Goal: Task Accomplishment & Management: Use online tool/utility

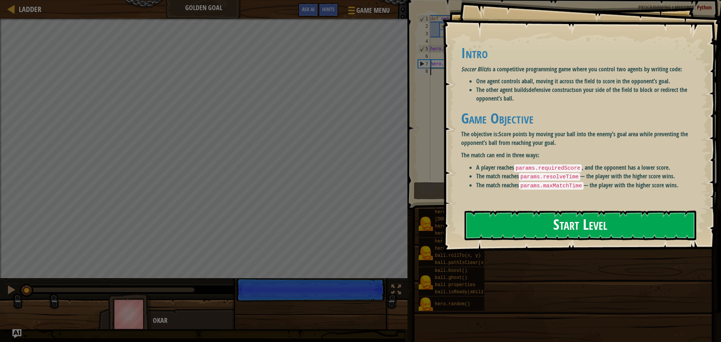
drag, startPoint x: 580, startPoint y: 223, endPoint x: 576, endPoint y: 223, distance: 4.1
click at [579, 224] on button "Start Level" at bounding box center [580, 226] width 232 height 30
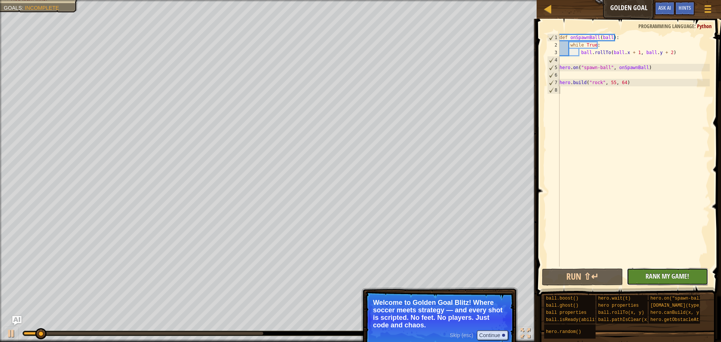
click at [645, 269] on button "No New Code to Rank Rank My Game! Submitting... Submitted for Ranking Failed to…" at bounding box center [666, 276] width 81 height 17
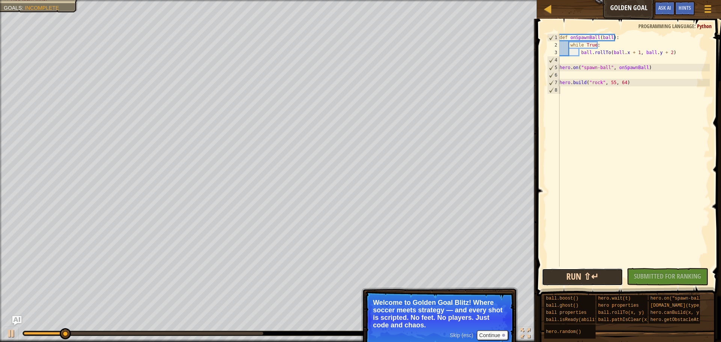
click at [616, 272] on button "Run ⇧↵" at bounding box center [582, 276] width 81 height 17
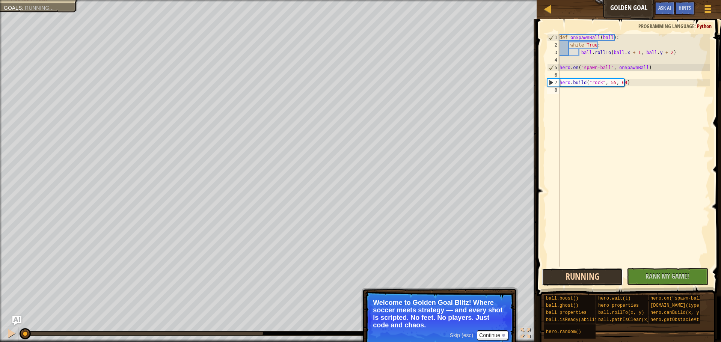
click at [617, 272] on button "Running" at bounding box center [582, 276] width 81 height 17
click at [615, 277] on button "Running" at bounding box center [582, 276] width 81 height 17
drag, startPoint x: 612, startPoint y: 280, endPoint x: 608, endPoint y: 279, distance: 3.8
click at [609, 280] on button "Running" at bounding box center [582, 276] width 81 height 17
drag, startPoint x: 609, startPoint y: 276, endPoint x: 612, endPoint y: 271, distance: 6.4
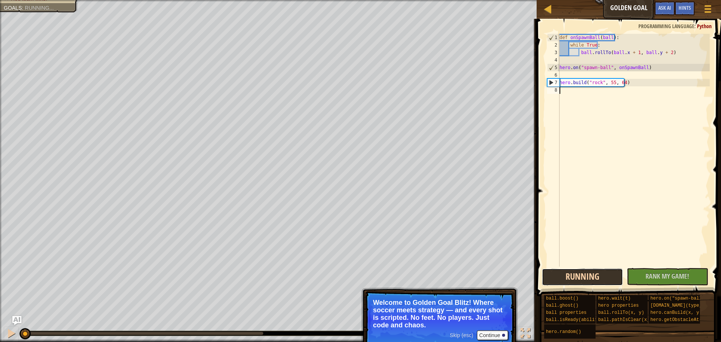
click at [608, 276] on button "Running" at bounding box center [582, 276] width 81 height 17
click at [647, 272] on span "Rank My Game!" at bounding box center [667, 275] width 44 height 9
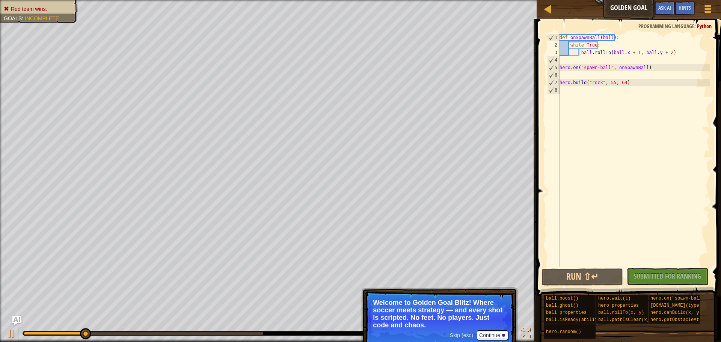
click at [70, 6] on li "Red team wins." at bounding box center [38, 9] width 68 height 8
click at [483, 334] on button "Continue" at bounding box center [492, 335] width 31 height 10
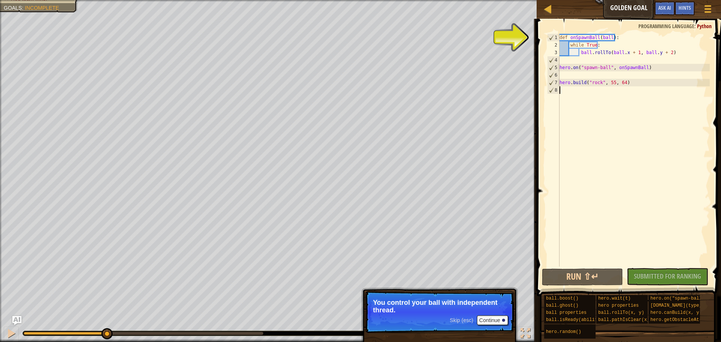
click at [580, 47] on div "def onSpawnBall ( ball ) : while True : ball . rollTo ( ball . x + 1 , ball . y…" at bounding box center [634, 158] width 152 height 248
click at [570, 54] on div "def onSpawnBall ( ball ) : while True : ball . rollTo ( ball . x + 1 , ball . y…" at bounding box center [634, 158] width 152 height 248
click at [551, 39] on div "1" at bounding box center [553, 38] width 12 height 8
type textarea "def onSpawnBall(ball):"
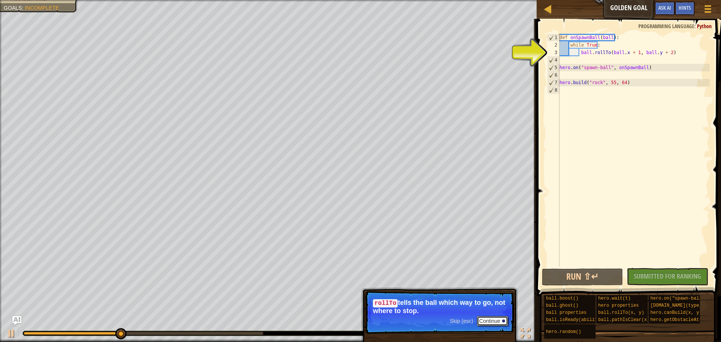
click at [495, 320] on button "Continue" at bounding box center [492, 321] width 31 height 10
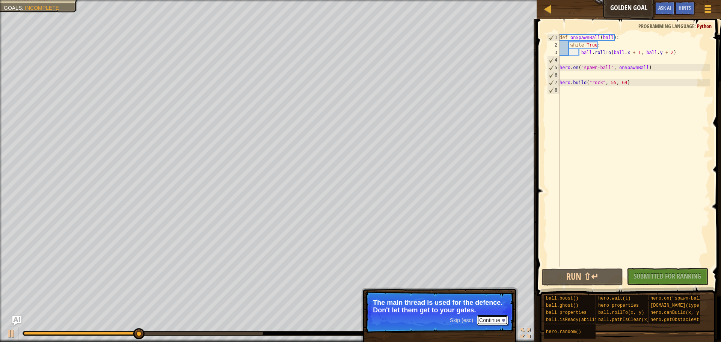
click at [492, 323] on button "Continue" at bounding box center [492, 320] width 31 height 10
click at [490, 321] on button "Continue" at bounding box center [492, 320] width 31 height 10
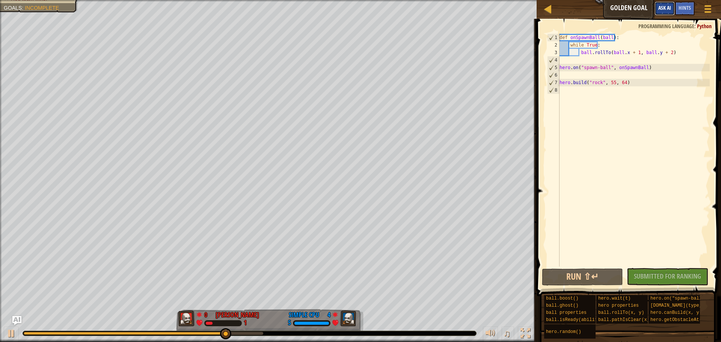
click at [671, 9] on button "Ask AI" at bounding box center [664, 9] width 20 height 14
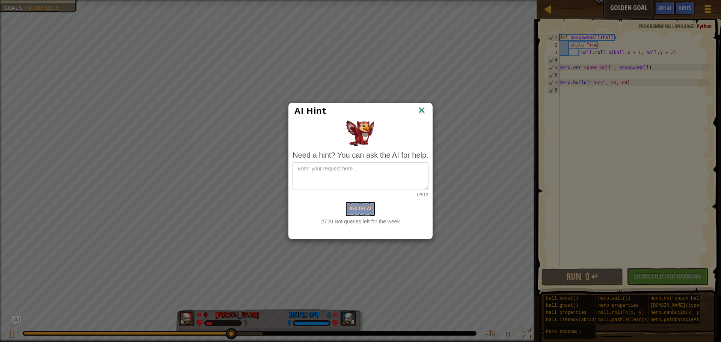
click at [375, 210] on div "Ask the AI" at bounding box center [359, 209] width 135 height 14
drag, startPoint x: 362, startPoint y: 174, endPoint x: 372, endPoint y: 175, distance: 10.2
click at [372, 175] on textarea at bounding box center [359, 176] width 135 height 28
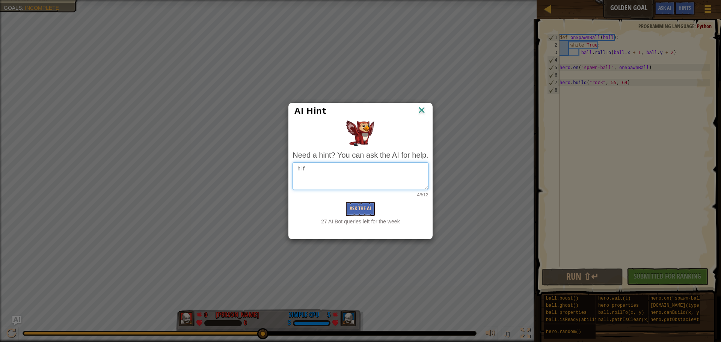
type textarea "hi f"
click at [364, 204] on button "Ask the AI" at bounding box center [360, 209] width 29 height 14
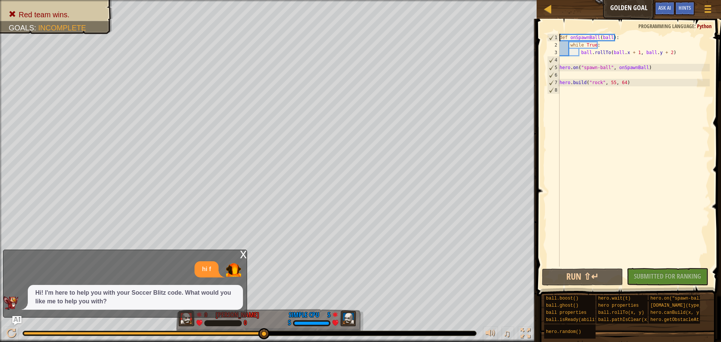
click at [319, 325] on div "♫" at bounding box center [268, 331] width 536 height 23
click at [246, 257] on div "x" at bounding box center [243, 254] width 7 height 8
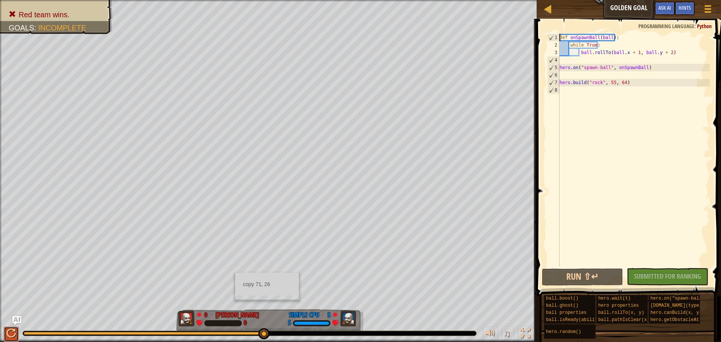
click at [14, 331] on div at bounding box center [11, 333] width 10 height 10
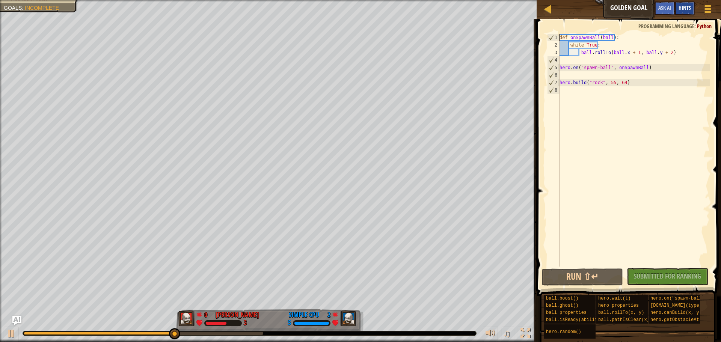
click at [677, 6] on div "Hints" at bounding box center [684, 9] width 20 height 14
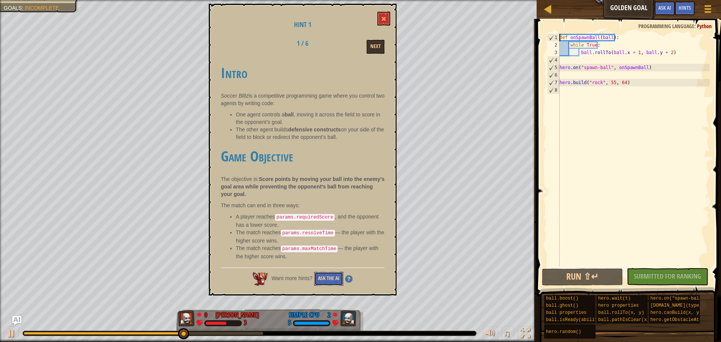
click at [334, 277] on button "Ask the AI" at bounding box center [328, 279] width 29 height 14
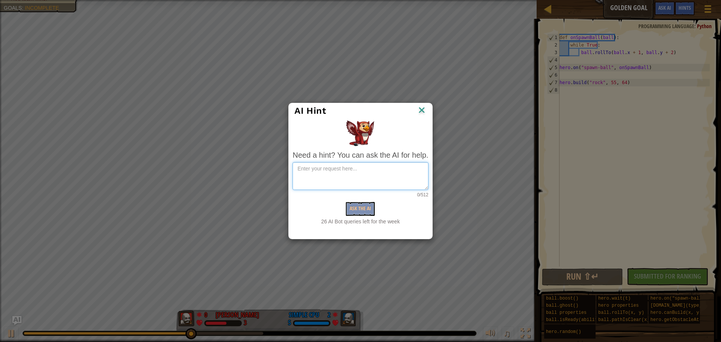
click at [344, 169] on textarea at bounding box center [359, 176] width 135 height 28
type textarea "er"
click at [360, 206] on button "Ask the AI" at bounding box center [360, 209] width 29 height 14
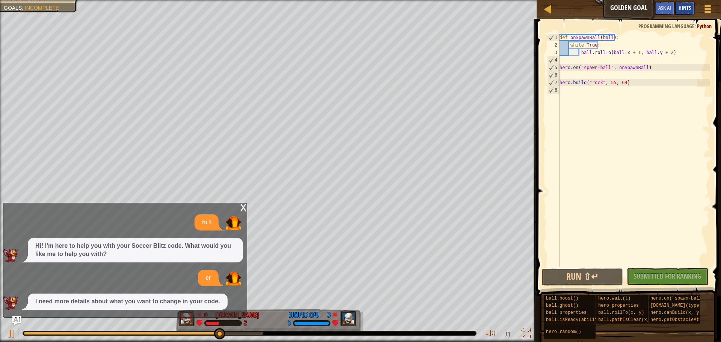
click at [689, 4] on div "Hints" at bounding box center [684, 9] width 20 height 14
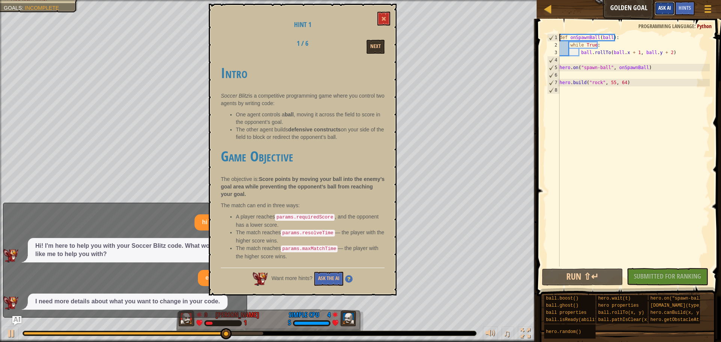
click at [658, 5] on button "Ask AI" at bounding box center [664, 9] width 20 height 14
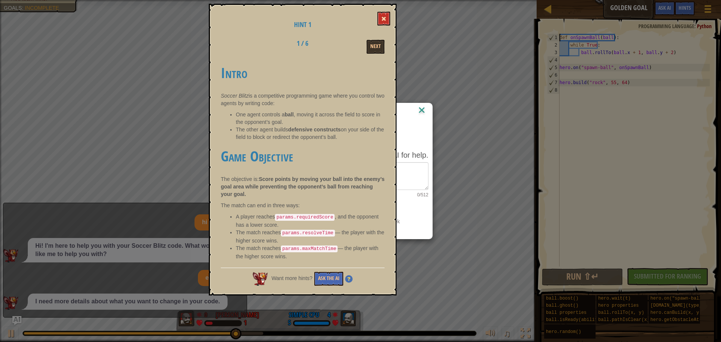
click at [381, 16] on button at bounding box center [383, 19] width 13 height 14
click at [380, 18] on button at bounding box center [383, 19] width 13 height 14
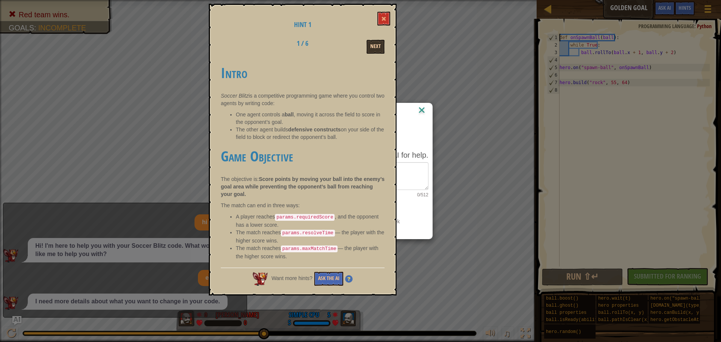
click at [384, 40] on button "Next" at bounding box center [375, 47] width 18 height 14
click at [383, 49] on button "Next" at bounding box center [375, 47] width 18 height 14
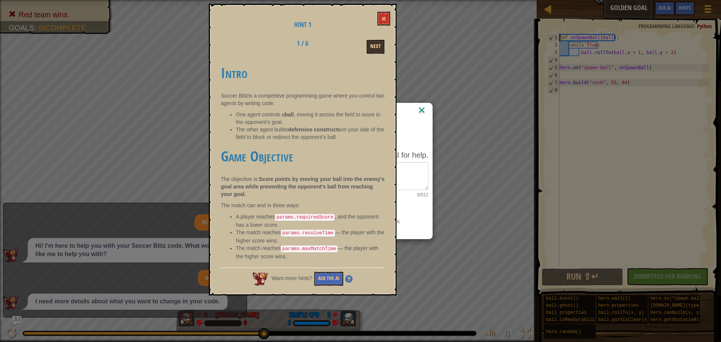
click at [383, 49] on button "Next" at bounding box center [375, 47] width 18 height 14
drag, startPoint x: 383, startPoint y: 49, endPoint x: 373, endPoint y: 56, distance: 12.0
click at [373, 56] on div "Hint 1 1 / 6 Next Intro Soccer Blitz is a competitive programming game where yo…" at bounding box center [303, 150] width 188 height 292
click at [343, 274] on button "Ask the AI" at bounding box center [328, 279] width 29 height 14
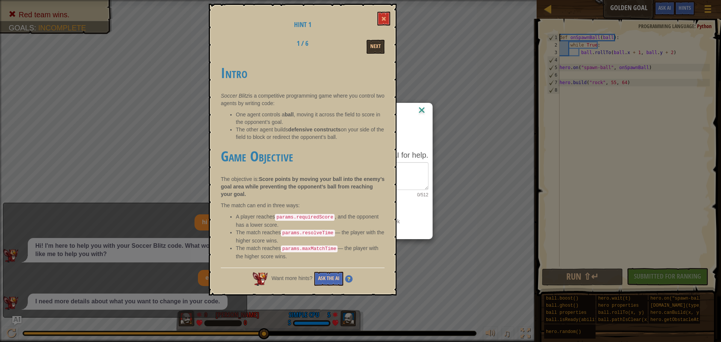
drag, startPoint x: 342, startPoint y: 274, endPoint x: 337, endPoint y: 174, distance: 100.3
click at [342, 274] on button "Ask the AI" at bounding box center [328, 279] width 29 height 14
click at [385, 15] on button at bounding box center [383, 19] width 13 height 14
drag, startPoint x: 385, startPoint y: 15, endPoint x: 380, endPoint y: 5, distance: 11.1
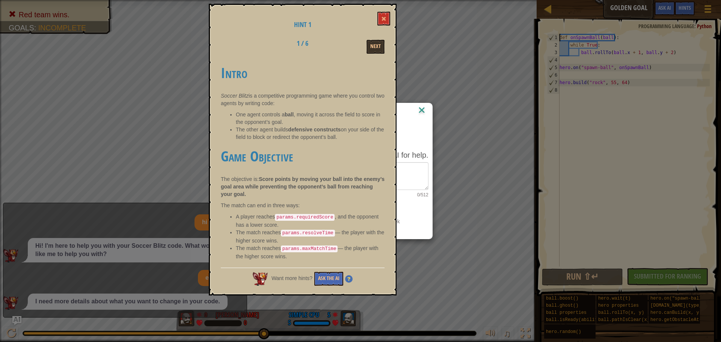
click at [380, 5] on div "Hint 1 1 / 6 Next Intro Soccer Blitz is a competitive programming game where yo…" at bounding box center [303, 150] width 188 height 292
